Goal: Task Accomplishment & Management: Manage account settings

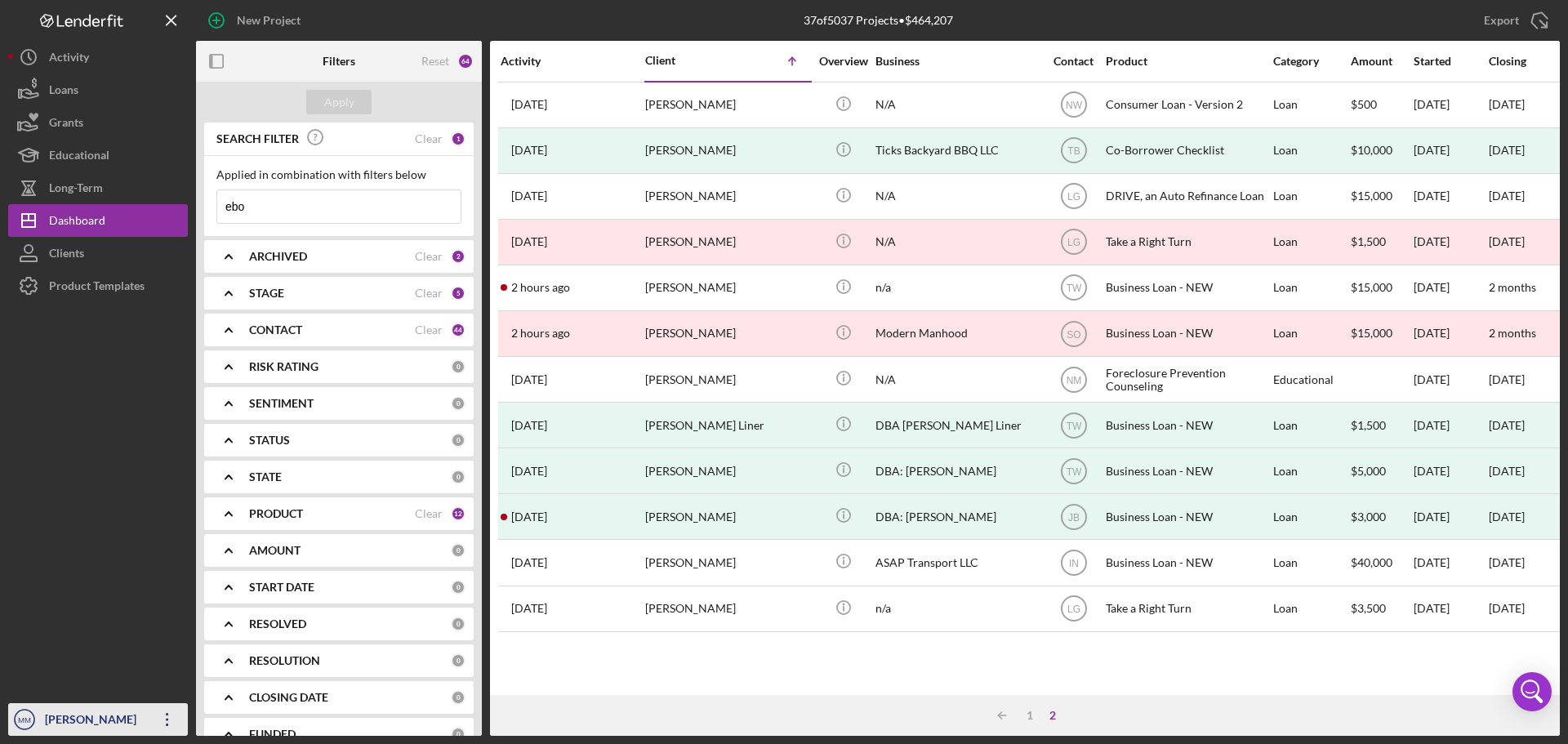
click at [170, 711] on icon "Icon/Overflow" at bounding box center [167, 719] width 41 height 41
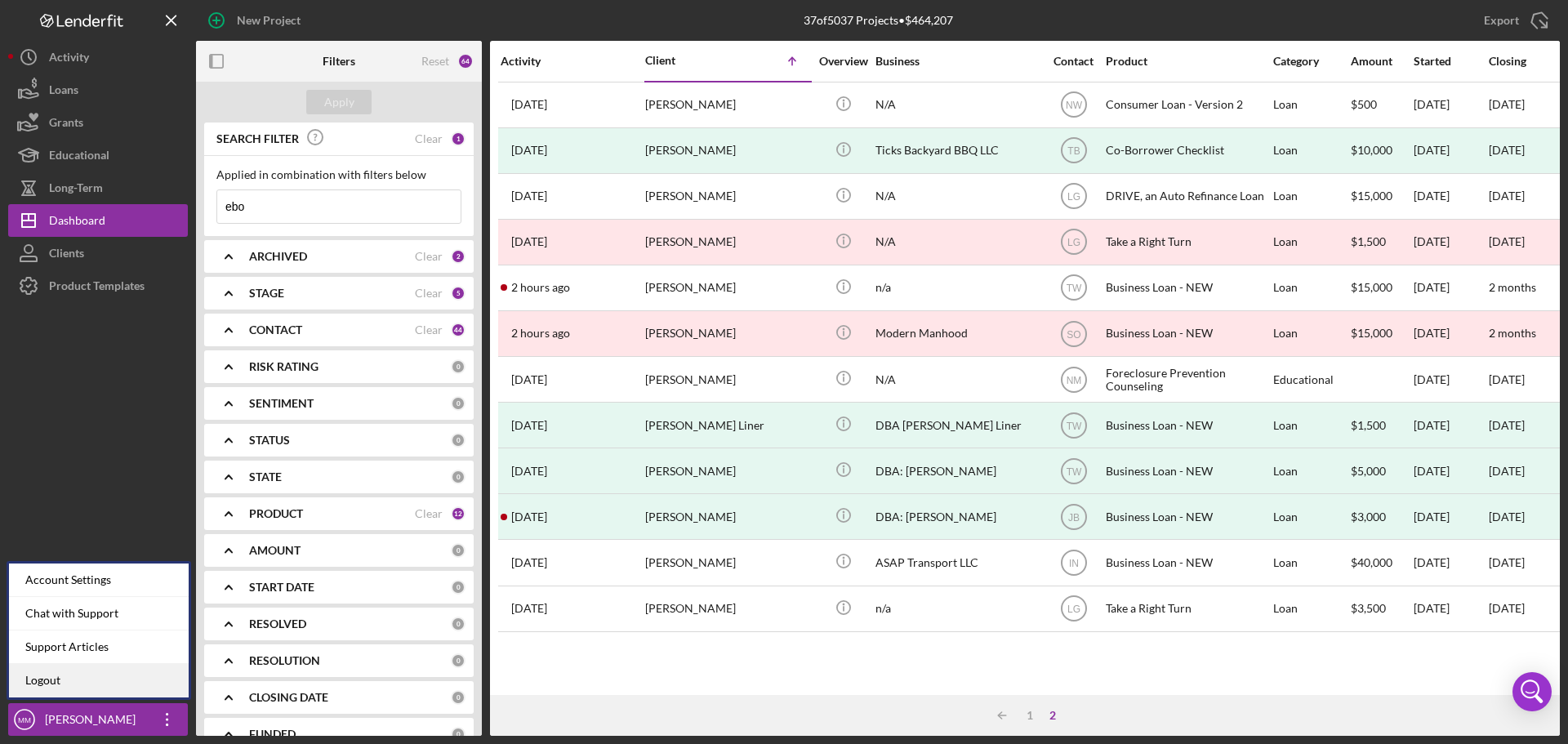
click at [91, 675] on link "Logout" at bounding box center [99, 680] width 180 height 34
